Goal: Contribute content: Contribute content

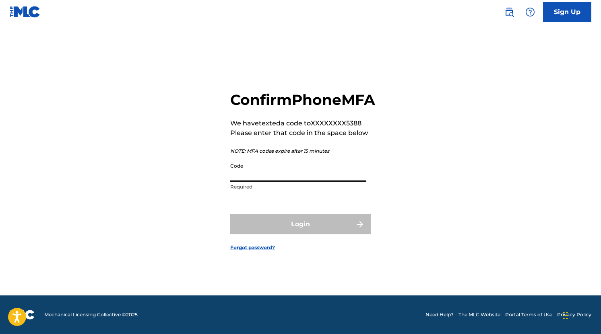
click at [304, 180] on input "Code" at bounding box center [298, 170] width 136 height 23
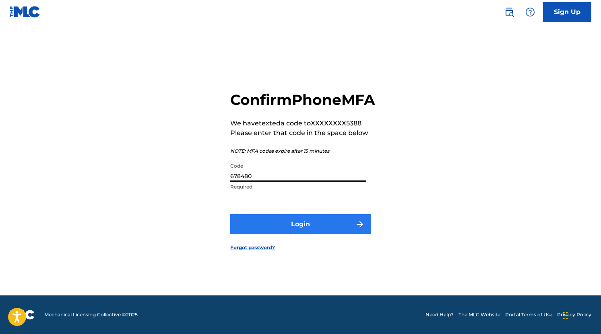
type input "678480"
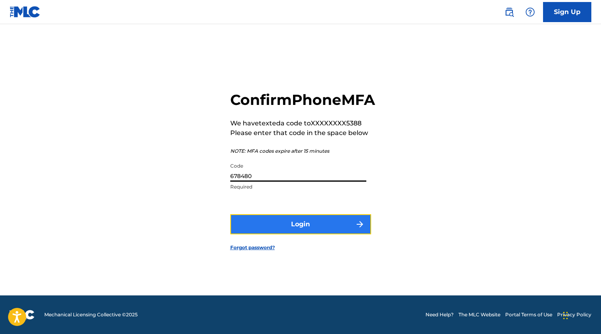
click at [275, 232] on button "Login" at bounding box center [300, 224] width 141 height 20
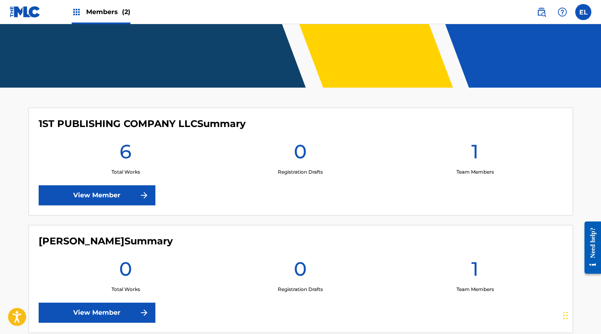
scroll to position [150, 0]
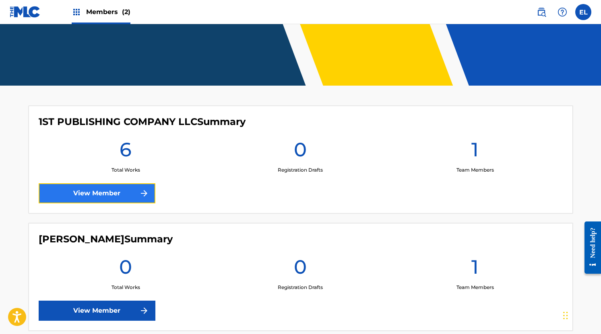
click at [126, 198] on link "View Member" at bounding box center [97, 193] width 117 height 20
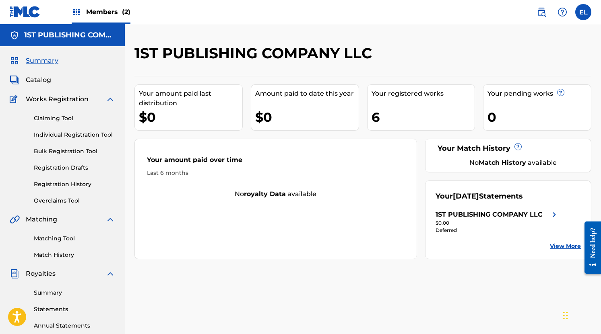
click at [43, 62] on span "Summary" at bounding box center [42, 61] width 33 height 10
click at [41, 80] on span "Catalog" at bounding box center [38, 80] width 25 height 10
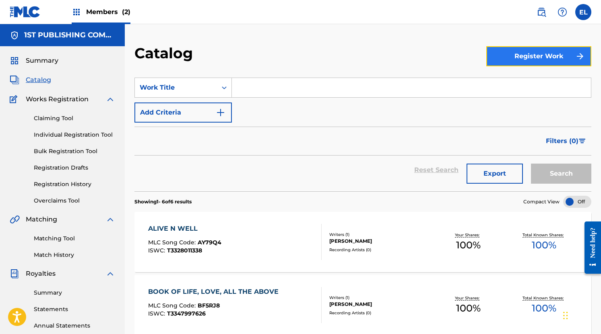
click at [523, 52] on button "Register Work" at bounding box center [538, 56] width 105 height 20
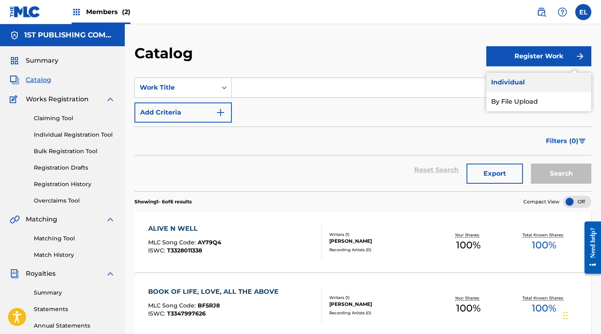
click at [499, 83] on link "Individual" at bounding box center [538, 82] width 105 height 19
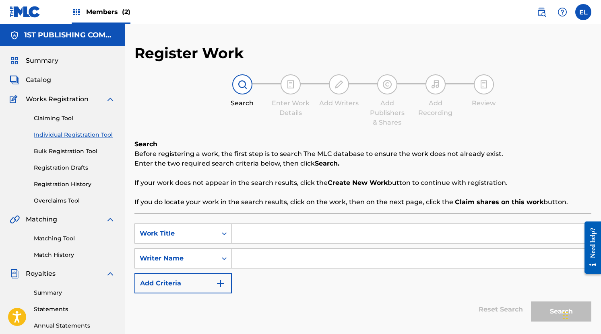
click at [276, 232] on input "Search Form" at bounding box center [411, 233] width 359 height 19
type input "Mind Heart Soul"
click at [287, 268] on input "Search Form" at bounding box center [411, 258] width 359 height 19
type input "A"
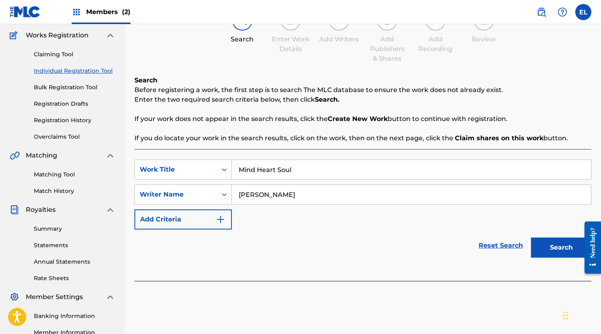
scroll to position [68, 0]
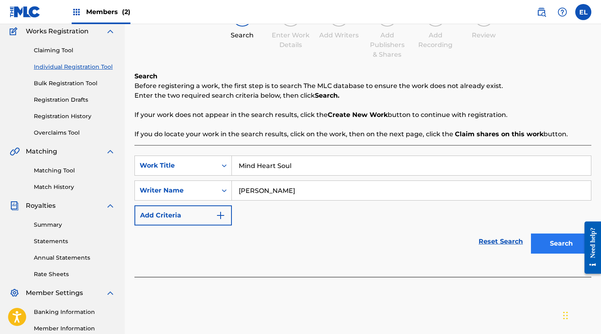
type input "[PERSON_NAME]"
click at [545, 246] on button "Search" at bounding box center [561, 244] width 60 height 20
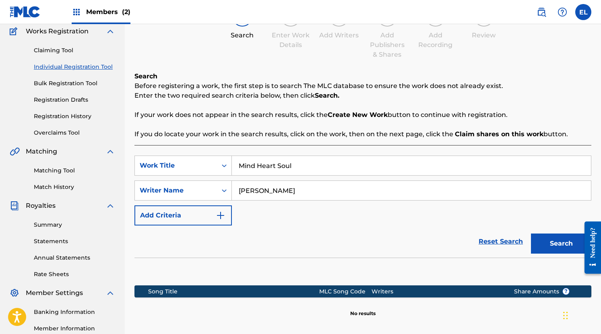
scroll to position [165, 0]
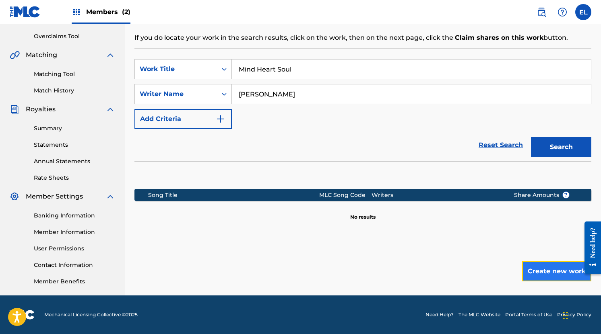
click at [534, 277] on button "Create new work" at bounding box center [556, 272] width 69 height 20
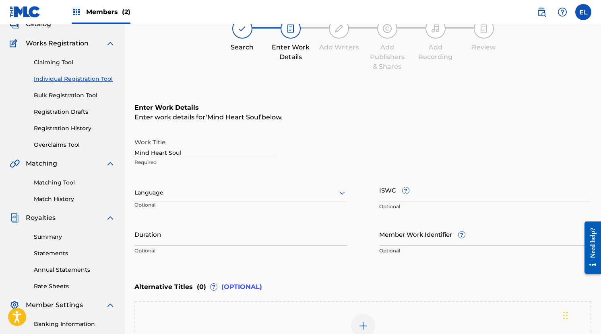
scroll to position [56, 0]
click at [214, 188] on div "Language" at bounding box center [240, 193] width 212 height 17
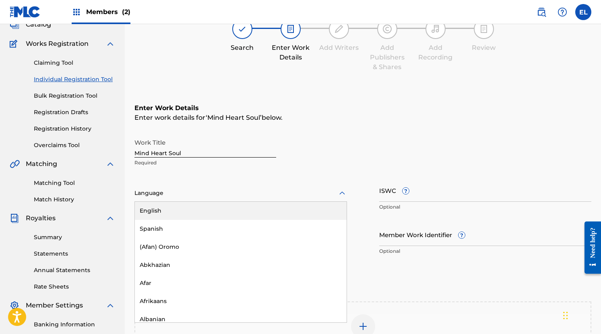
click at [190, 206] on div "English" at bounding box center [241, 211] width 212 height 18
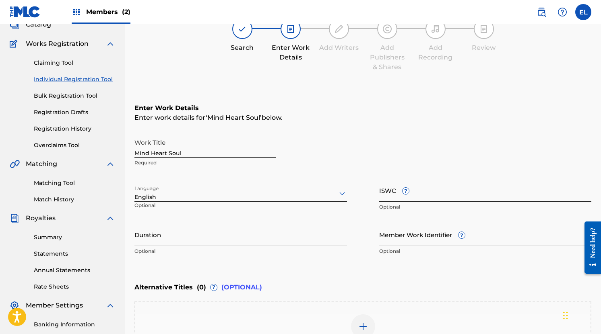
click at [393, 190] on input "ISWC ?" at bounding box center [485, 190] width 212 height 23
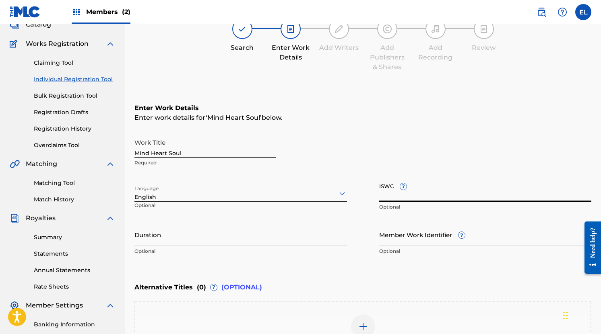
paste input "T3352523269"
type input "T3352523269"
click at [212, 239] on input "Duration" at bounding box center [240, 234] width 212 height 23
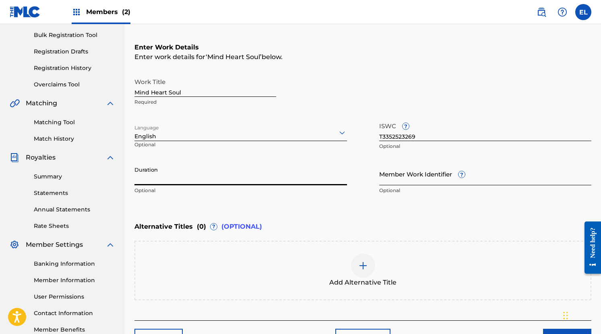
scroll to position [131, 0]
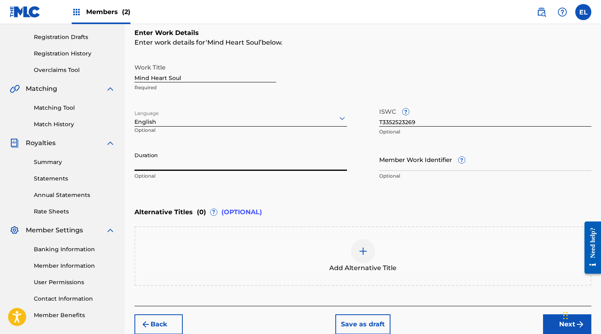
click at [363, 203] on div "Enter Work Details Enter work details for ‘ Mind Heart Soul ’ below. Work Title…" at bounding box center [362, 106] width 457 height 195
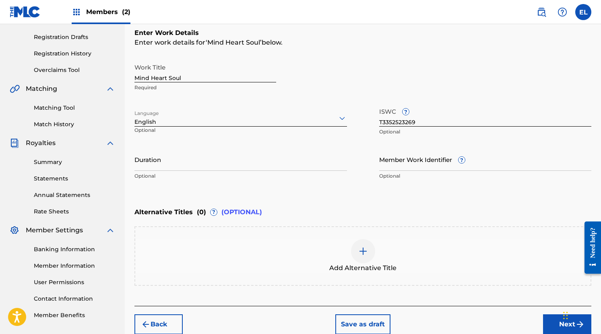
scroll to position [169, 0]
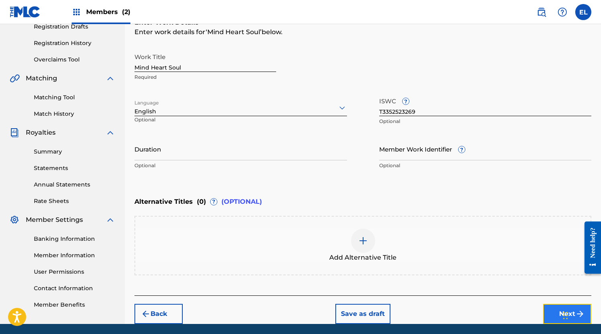
click at [549, 315] on button "Next" at bounding box center [567, 314] width 48 height 20
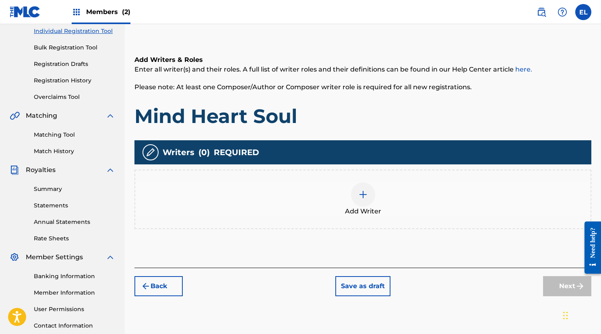
scroll to position [104, 0]
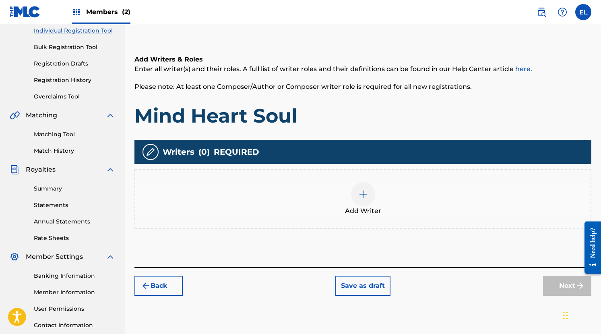
click at [364, 196] on img at bounding box center [363, 195] width 10 height 10
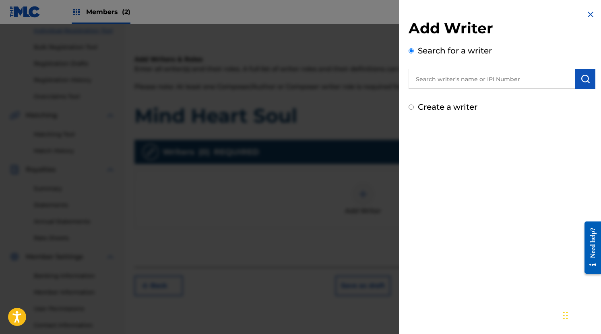
click at [445, 87] on input "text" at bounding box center [491, 79] width 167 height 20
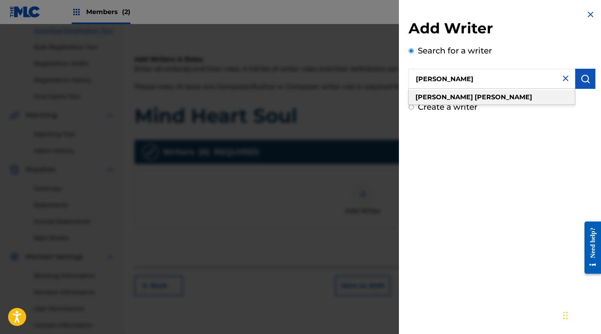
type input "[PERSON_NAME]"
click at [474, 97] on strong "[PERSON_NAME]" at bounding box center [503, 97] width 58 height 8
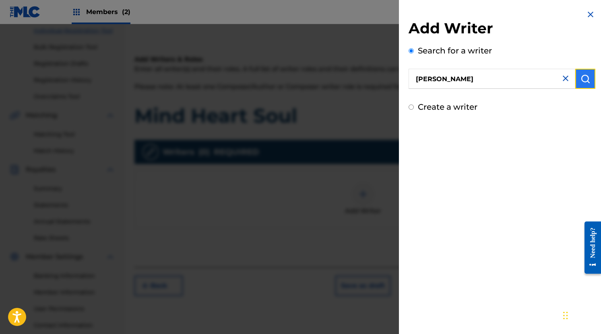
click at [583, 82] on img "submit" at bounding box center [585, 79] width 10 height 10
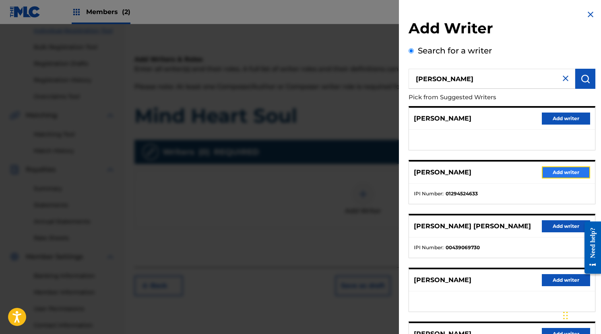
click at [549, 174] on button "Add writer" at bounding box center [566, 173] width 48 height 12
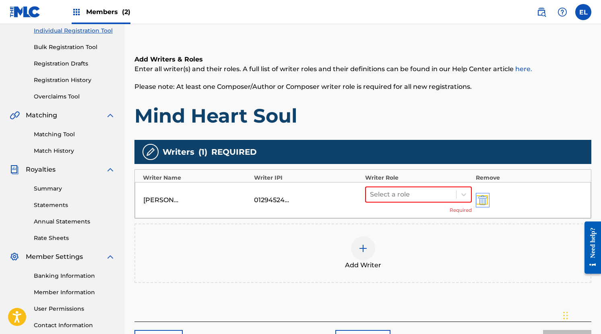
click at [485, 205] on img "submit" at bounding box center [482, 201] width 9 height 10
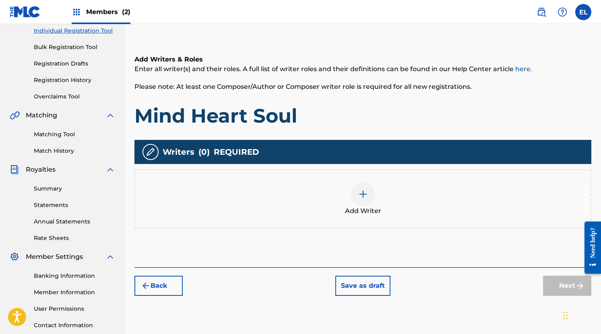
click at [360, 197] on img at bounding box center [363, 195] width 10 height 10
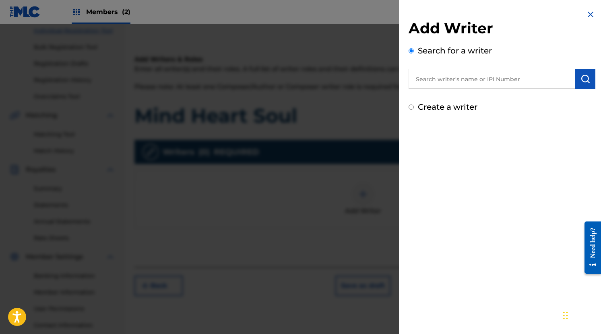
click at [462, 81] on input "text" at bounding box center [491, 79] width 167 height 20
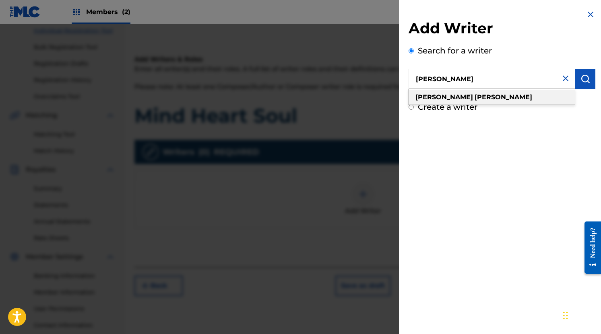
type input "[PERSON_NAME]"
click at [474, 96] on strong "[PERSON_NAME]" at bounding box center [503, 97] width 58 height 8
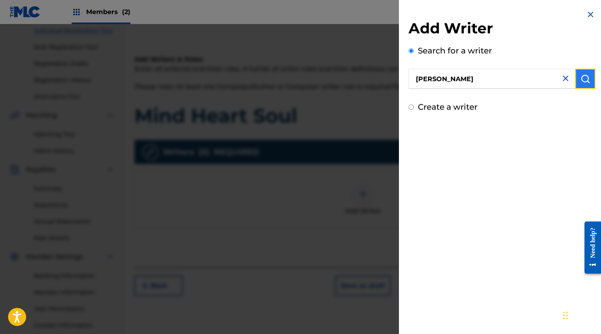
click at [583, 81] on img "submit" at bounding box center [585, 79] width 10 height 10
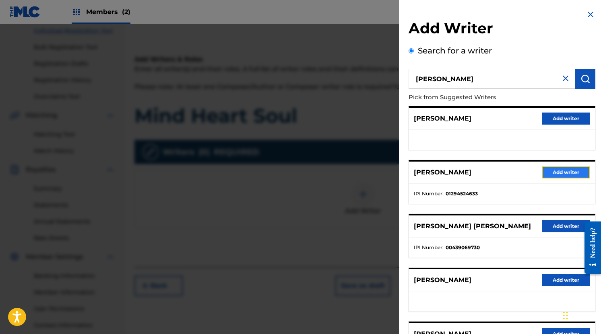
click at [556, 172] on button "Add writer" at bounding box center [566, 173] width 48 height 12
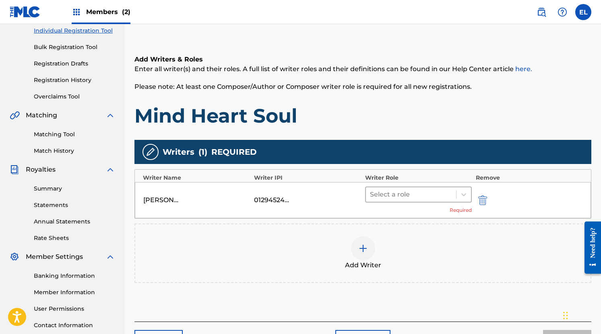
click at [444, 195] on div at bounding box center [411, 194] width 82 height 11
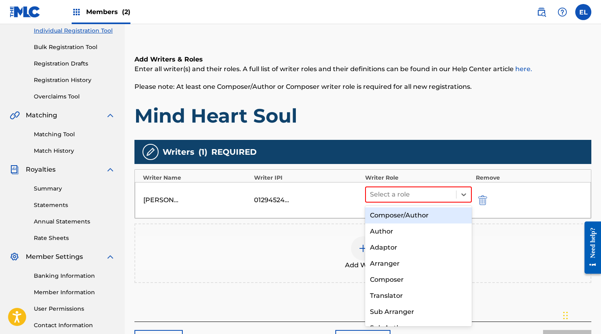
click at [411, 213] on div "Composer/Author" at bounding box center [418, 216] width 107 height 16
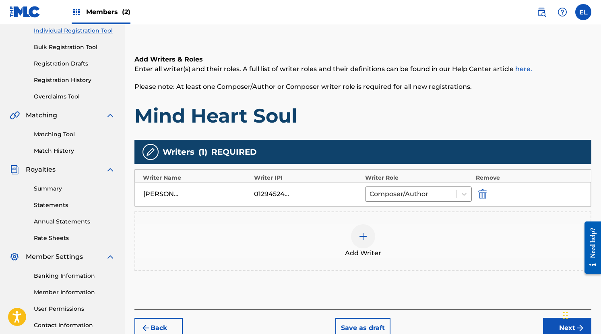
scroll to position [165, 0]
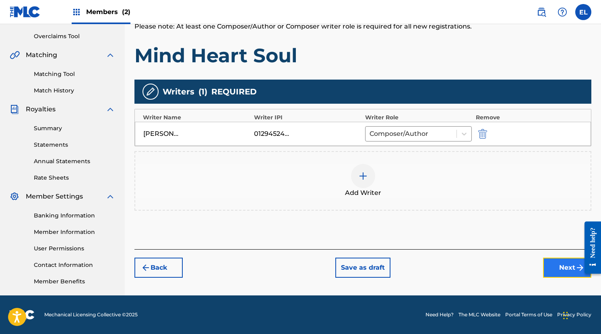
click at [548, 267] on button "Next" at bounding box center [567, 268] width 48 height 20
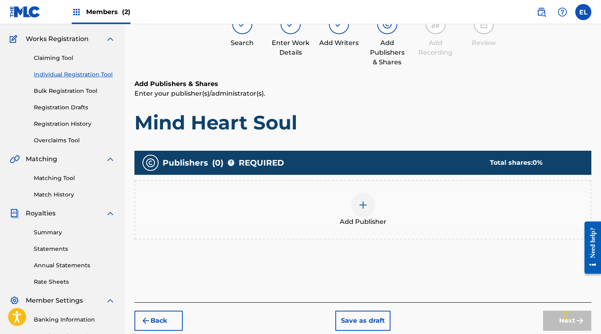
scroll to position [66, 0]
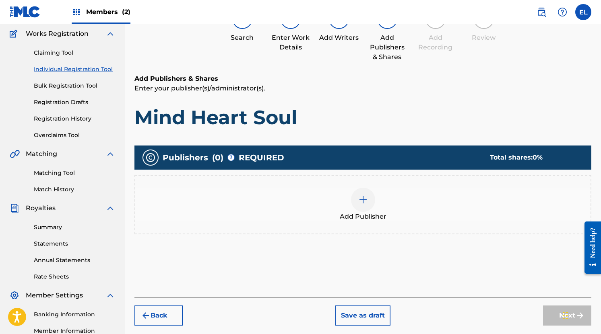
click at [362, 200] on img at bounding box center [363, 200] width 10 height 10
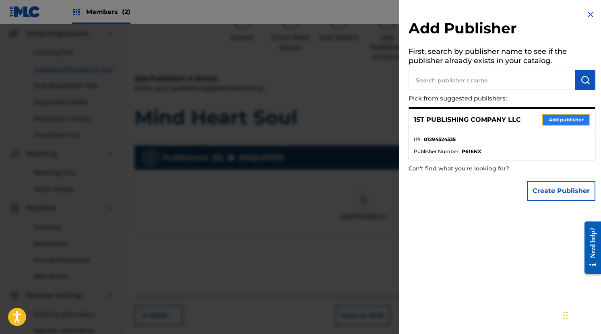
click at [544, 116] on button "Add publisher" at bounding box center [566, 120] width 48 height 12
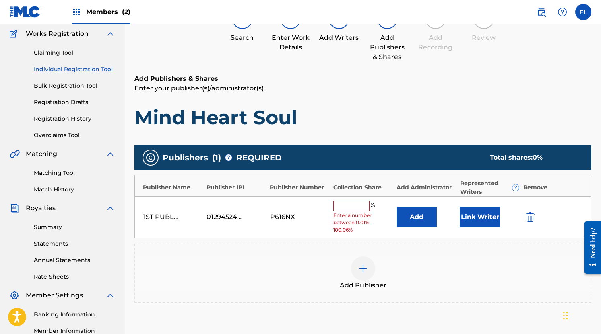
click at [363, 206] on input "text" at bounding box center [351, 206] width 36 height 10
type input "100"
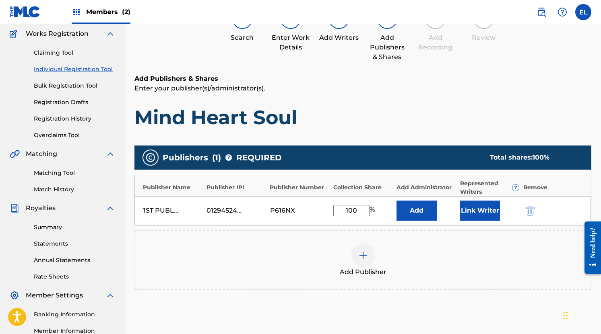
click at [396, 102] on div "Add Publishers & Shares Enter your publisher(s)/administrator(s). Mind Heart So…" at bounding box center [362, 102] width 457 height 56
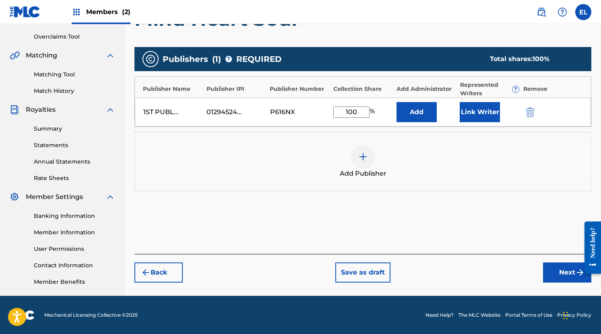
scroll to position [165, 0]
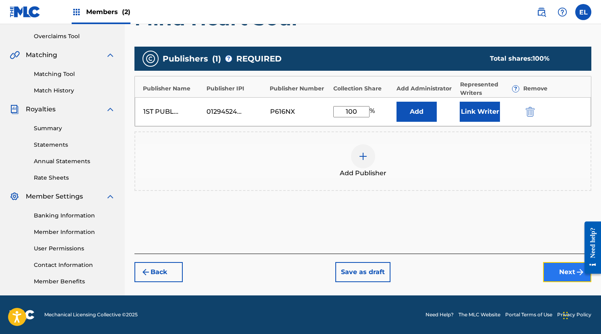
click at [553, 274] on button "Next" at bounding box center [567, 272] width 48 height 20
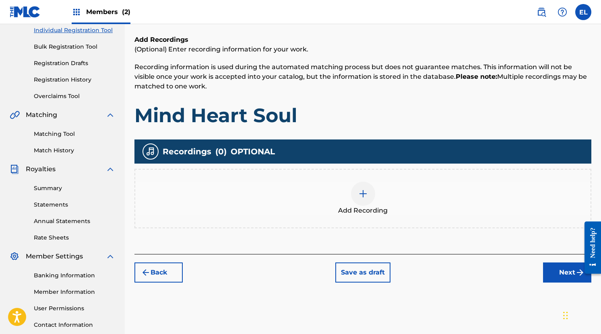
scroll to position [106, 0]
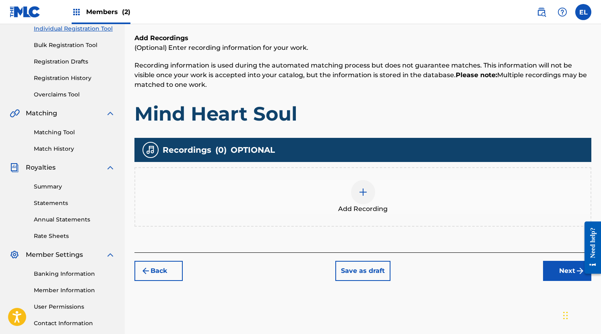
click at [371, 192] on div at bounding box center [363, 192] width 24 height 24
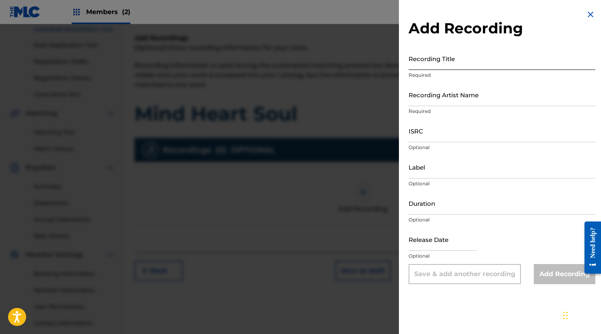
click at [433, 64] on input "Recording Title" at bounding box center [501, 58] width 187 height 23
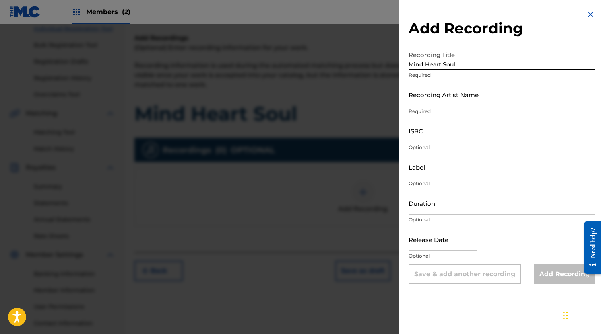
type input "Mind Heart Soul"
click at [434, 94] on input "Recording Artist Name" at bounding box center [501, 94] width 187 height 23
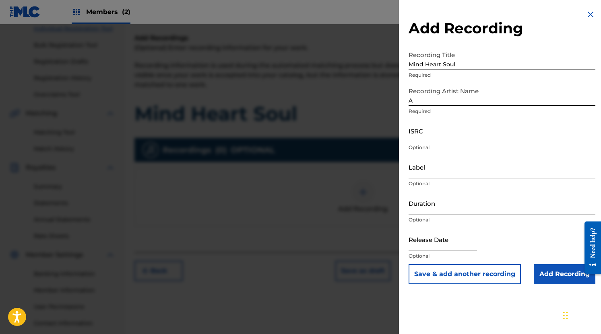
type input "[PERSON_NAME]"
click at [424, 131] on input "ISRC" at bounding box center [501, 131] width 187 height 23
paste input "QZWFP2570029"
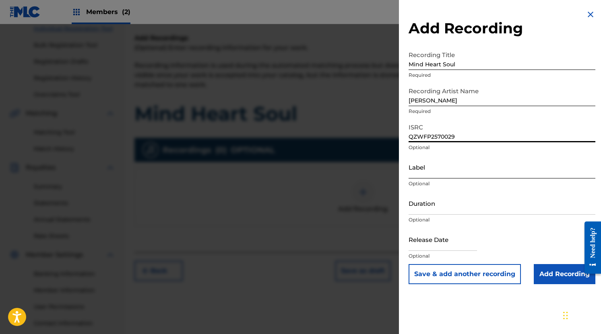
type input "QZWFP2570029"
click at [430, 166] on input "Label" at bounding box center [501, 167] width 187 height 23
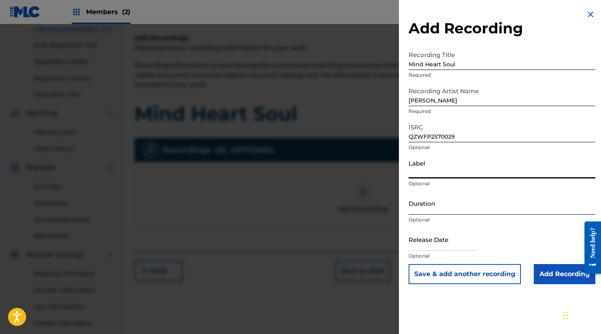
type input "Wonderful Vibrations"
click at [443, 237] on input "text" at bounding box center [442, 239] width 68 height 23
select select "8"
select select "2025"
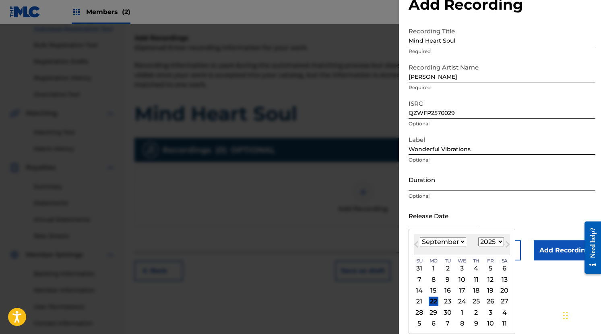
scroll to position [0, 0]
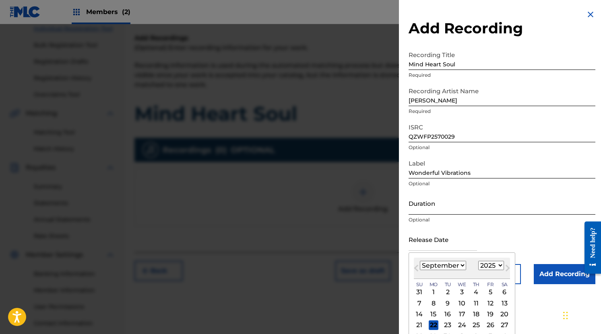
click at [530, 208] on form "Recording Title Mind Heart Soul Required Recording Artist Name [PERSON_NAME] Re…" at bounding box center [501, 165] width 187 height 237
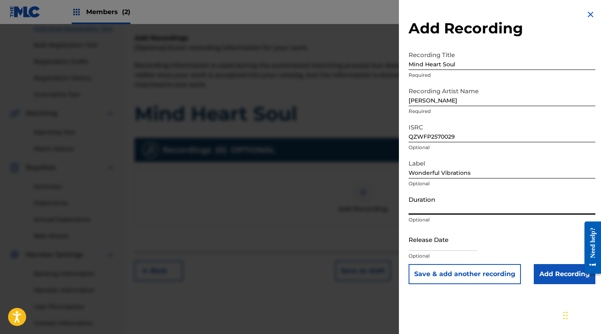
click at [449, 205] on input "Duration" at bounding box center [501, 203] width 187 height 23
click at [434, 204] on input "Duration" at bounding box center [501, 203] width 187 height 23
click at [486, 165] on input "Wonderful Vibrations" at bounding box center [501, 167] width 187 height 23
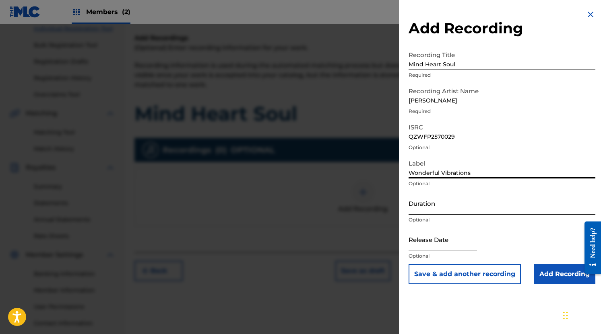
click at [450, 203] on input "Duration" at bounding box center [501, 203] width 187 height 23
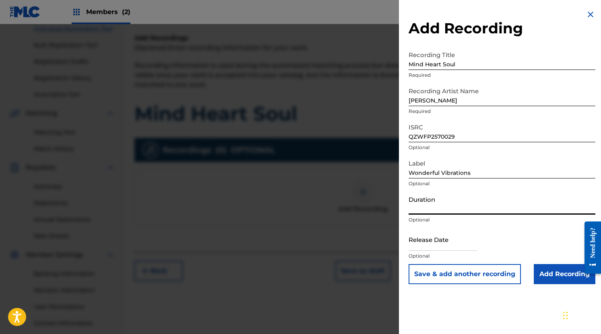
type input "s"
select select "8"
select select "2025"
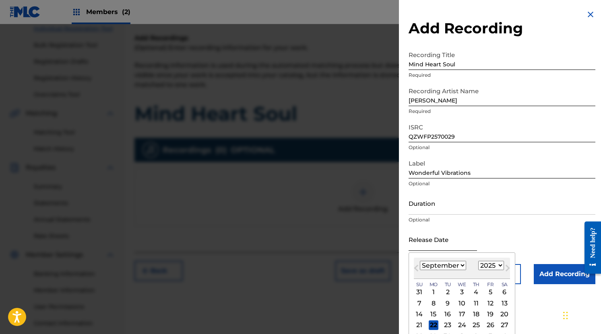
click at [439, 248] on input "text" at bounding box center [442, 239] width 68 height 23
drag, startPoint x: 505, startPoint y: 313, endPoint x: 489, endPoint y: 313, distance: 16.1
click at [489, 313] on div "14 15 16 17 18 19 20" at bounding box center [462, 314] width 96 height 11
click at [489, 313] on div "19" at bounding box center [490, 315] width 10 height 10
type input "[DATE]"
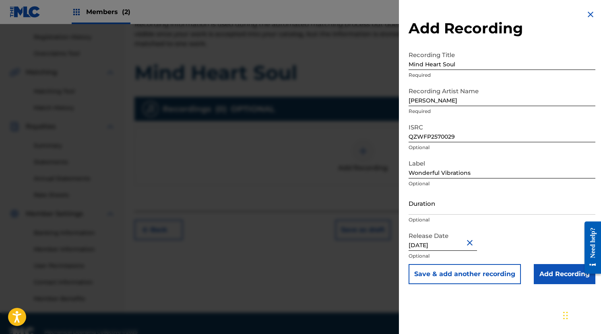
scroll to position [130, 0]
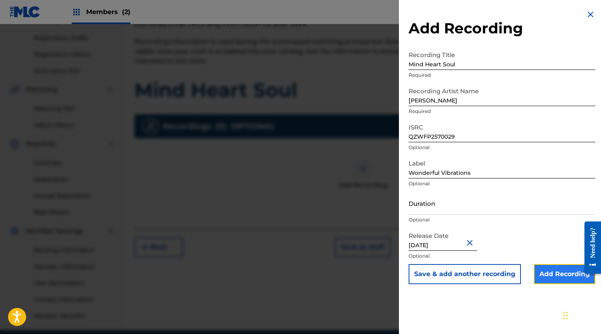
click at [548, 276] on input "Add Recording" at bounding box center [565, 274] width 62 height 20
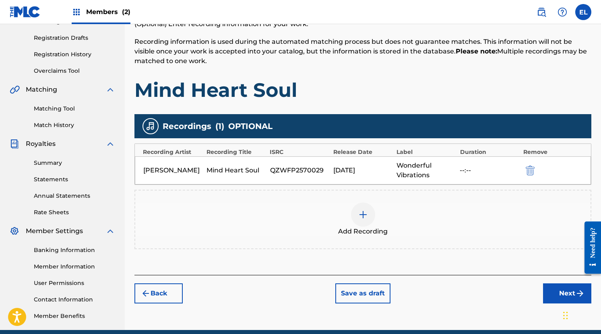
click at [438, 260] on div "Add Recordings (Optional) Enter recording information for your work. Recording …" at bounding box center [362, 143] width 457 height 266
click at [565, 295] on button "Next" at bounding box center [567, 294] width 48 height 20
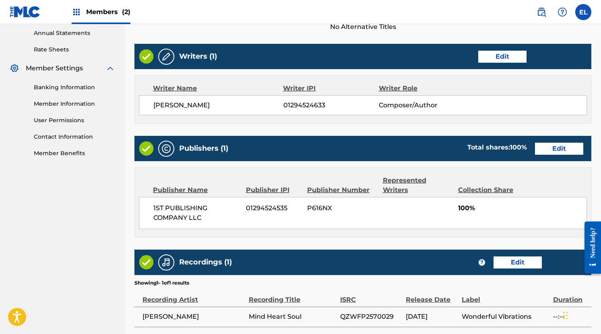
scroll to position [365, 0]
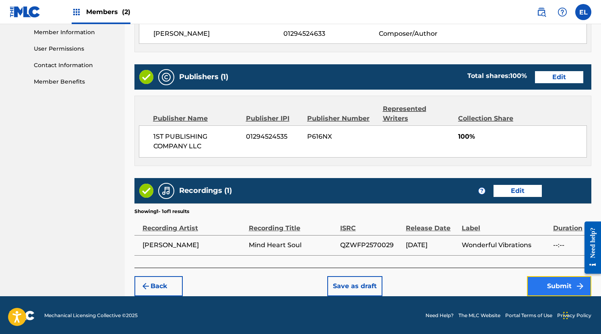
click at [547, 286] on button "Submit" at bounding box center [559, 286] width 64 height 20
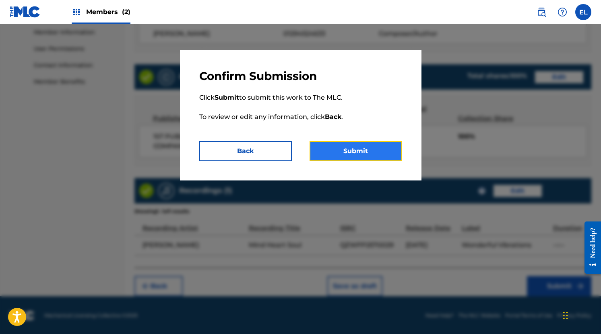
click at [372, 150] on button "Submit" at bounding box center [355, 151] width 93 height 20
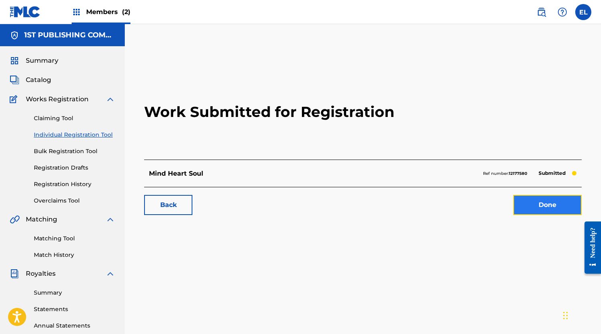
click at [538, 206] on link "Done" at bounding box center [547, 205] width 68 height 20
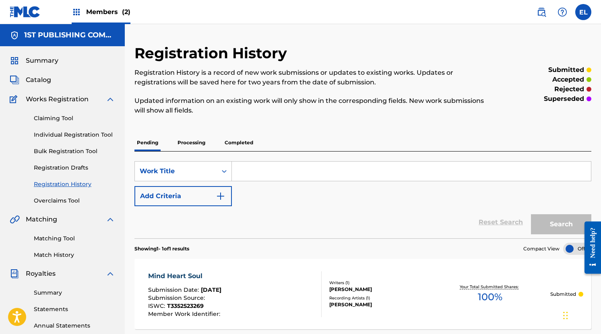
click at [378, 117] on div "Registration History Registration History is a record of new work submissions o…" at bounding box center [310, 84] width 352 height 80
